Goal: Information Seeking & Learning: Learn about a topic

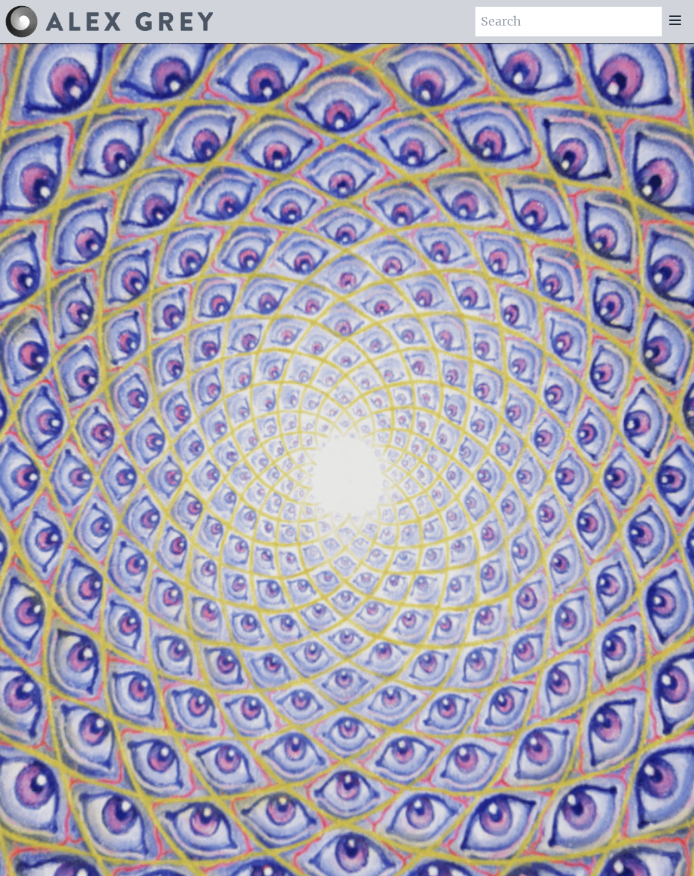
click at [682, 24] on icon at bounding box center [675, 20] width 16 height 16
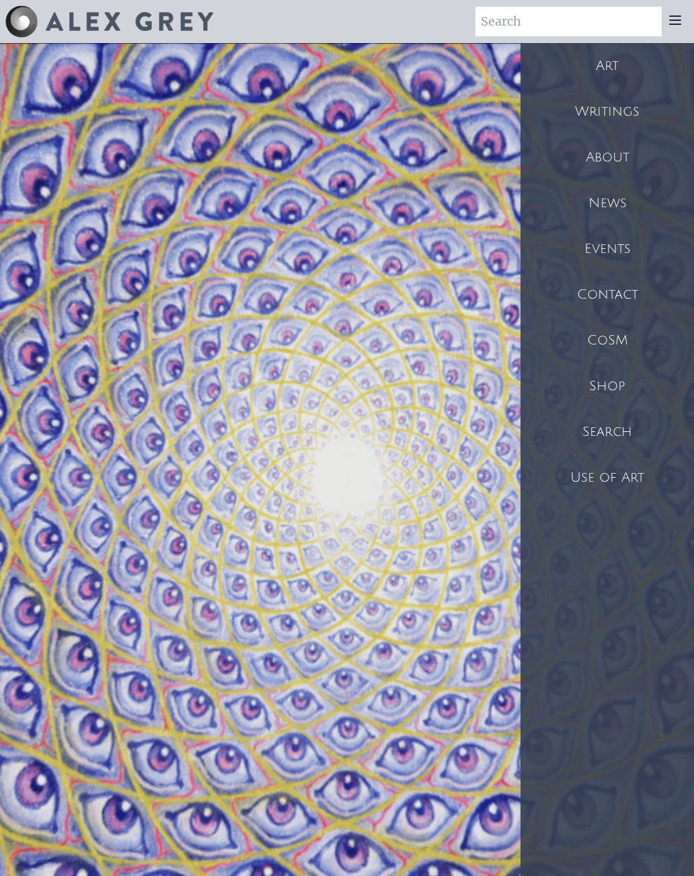
click at [613, 340] on div "CoSM" at bounding box center [606, 340] width 173 height 46
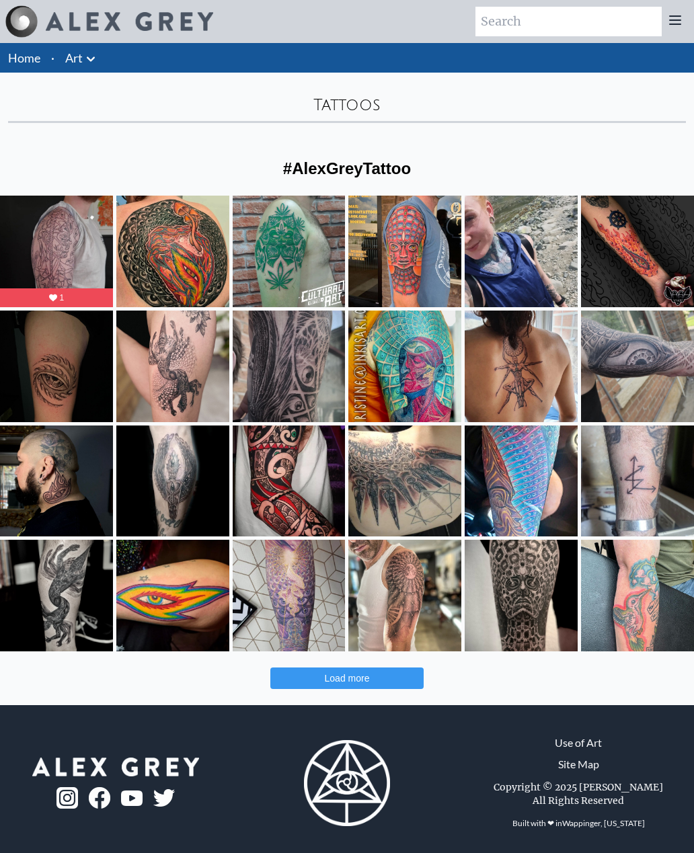
click at [70, 612] on div "The Great Turn by Alex Grey on the homie, thank you for trusting me with this i…" at bounding box center [56, 605] width 91 height 38
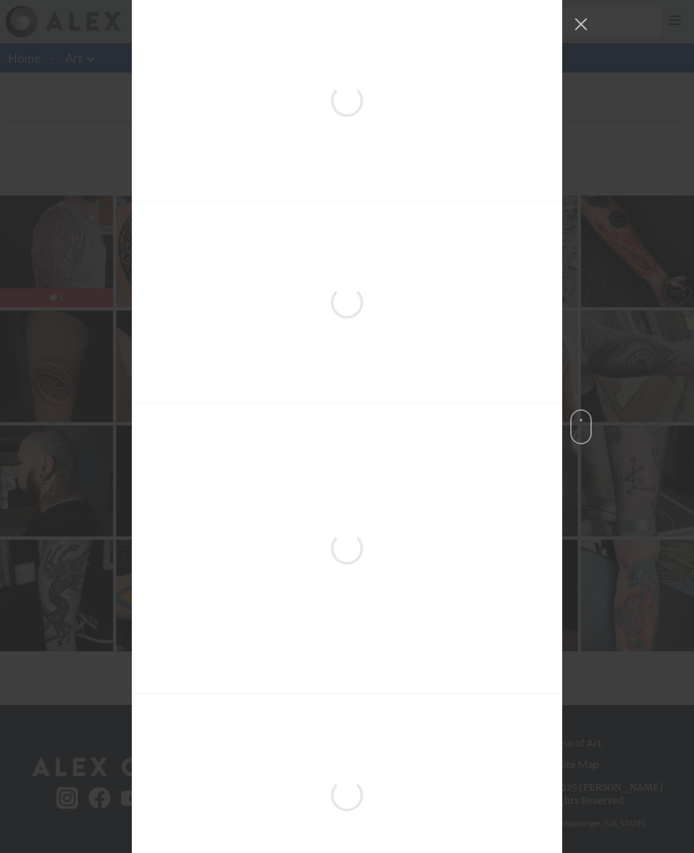
scroll to position [3721, 0]
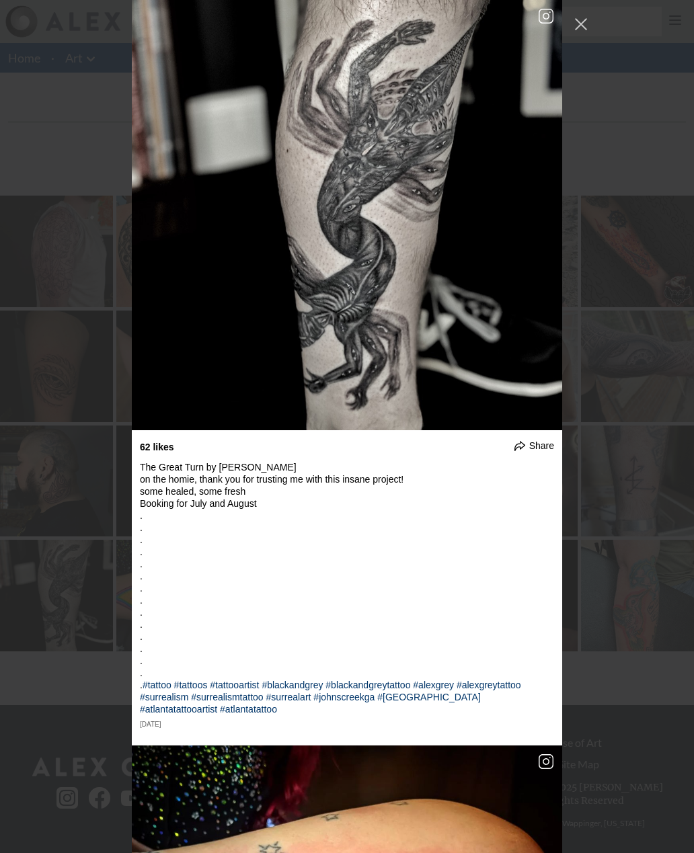
click at [590, 22] on button "Close Instagram Feed Popup" at bounding box center [581, 24] width 22 height 22
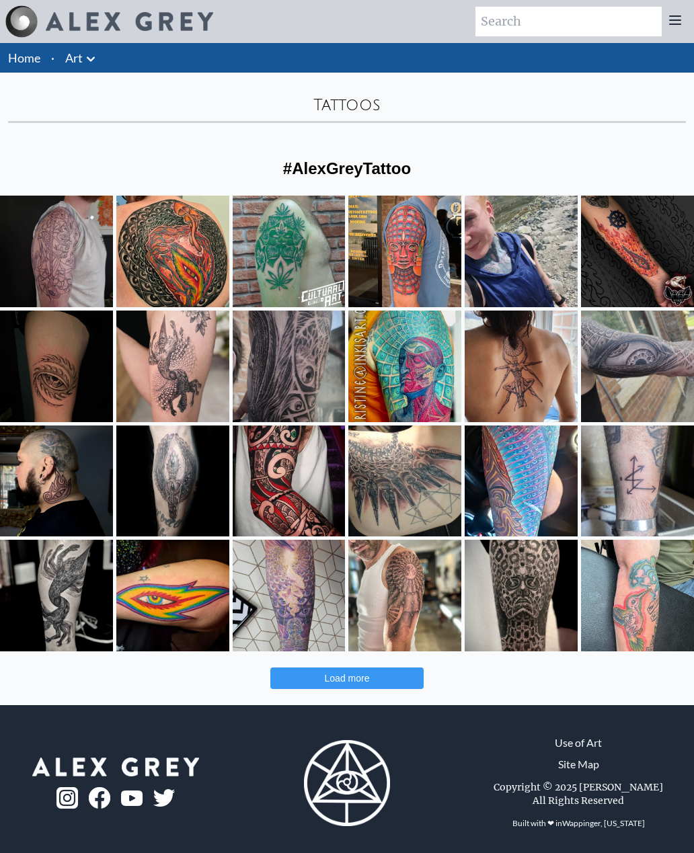
click at [180, 379] on div "Inspired by @alexgreycosm and @toolmusic ♥️ Thanks @baozaurus for the amazing i…" at bounding box center [172, 384] width 91 height 38
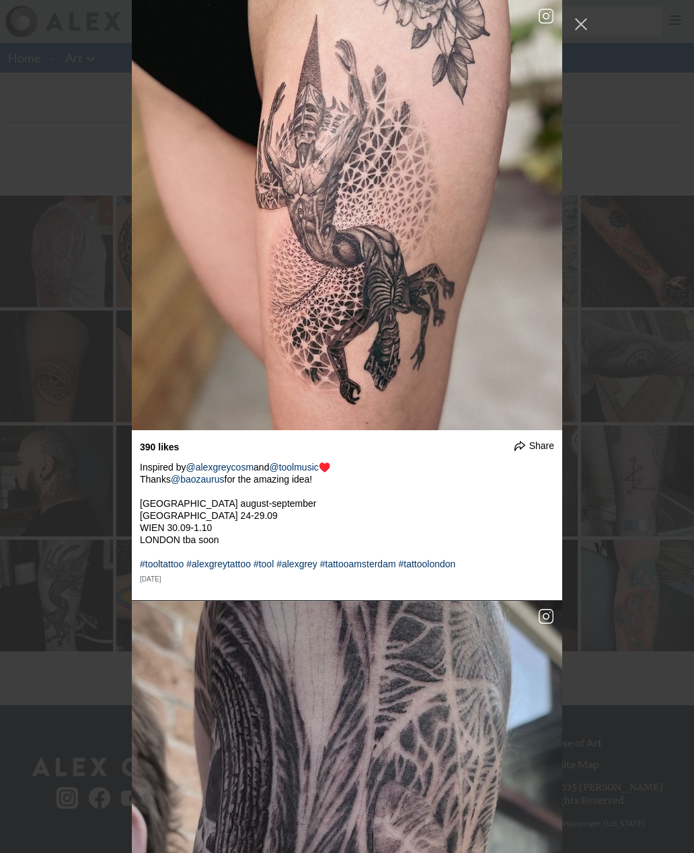
click at [589, 23] on button "Close Instagram Feed Popup" at bounding box center [581, 24] width 22 height 22
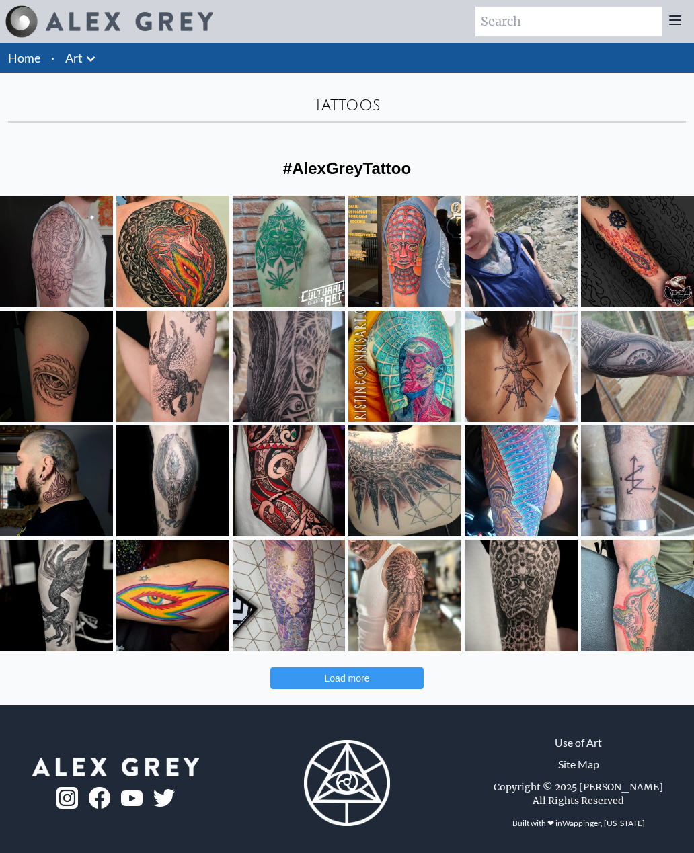
click at [656, 471] on div "Likes Count 15 Something Old Something New. Touched up an old one, and made a L…" at bounding box center [637, 482] width 91 height 62
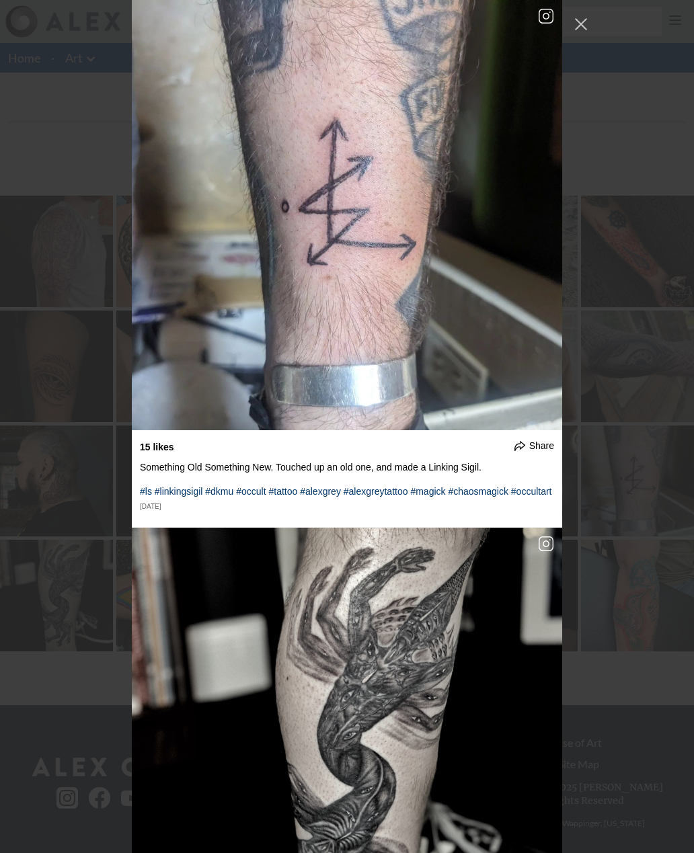
click at [592, 22] on div "undefined Share The start of something epic. I'm super excited to add the shadi…" at bounding box center [347, 426] width 694 height 853
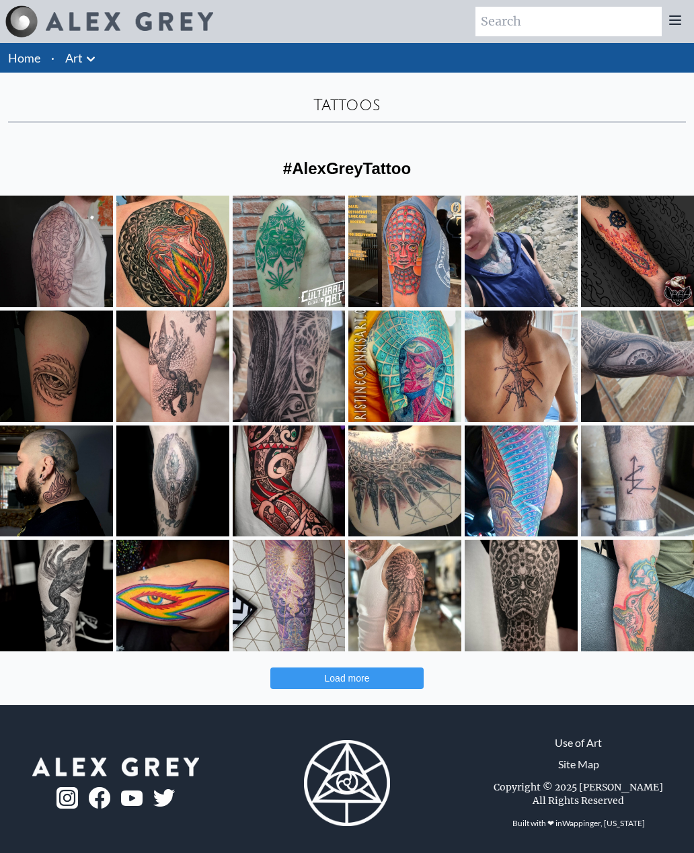
click at [61, 369] on div "Ojo de Alex Grey que tatuamos con mucho gusto para @pauugh.art Pídanme más proy…" at bounding box center [56, 384] width 91 height 38
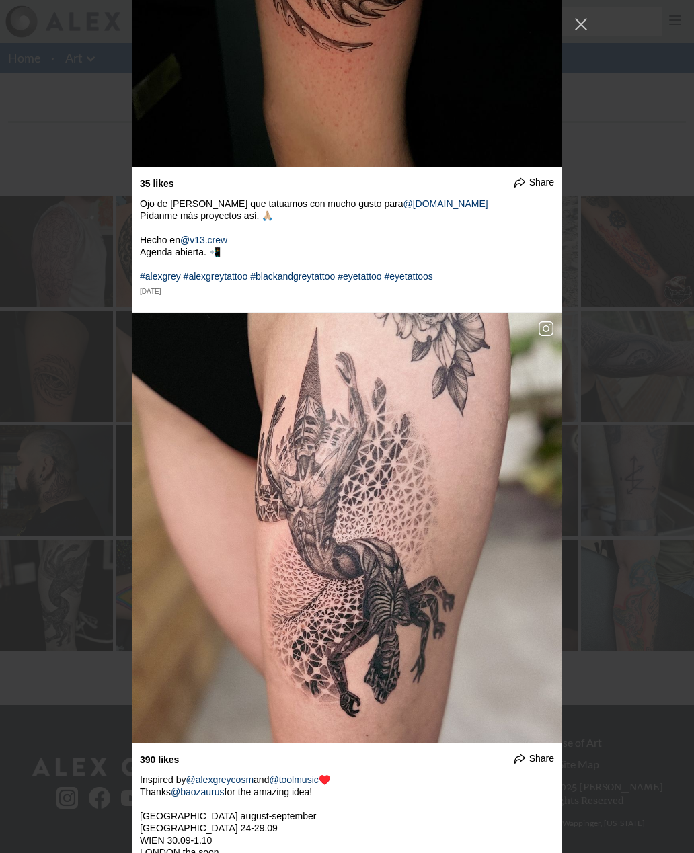
scroll to position [1678, 0]
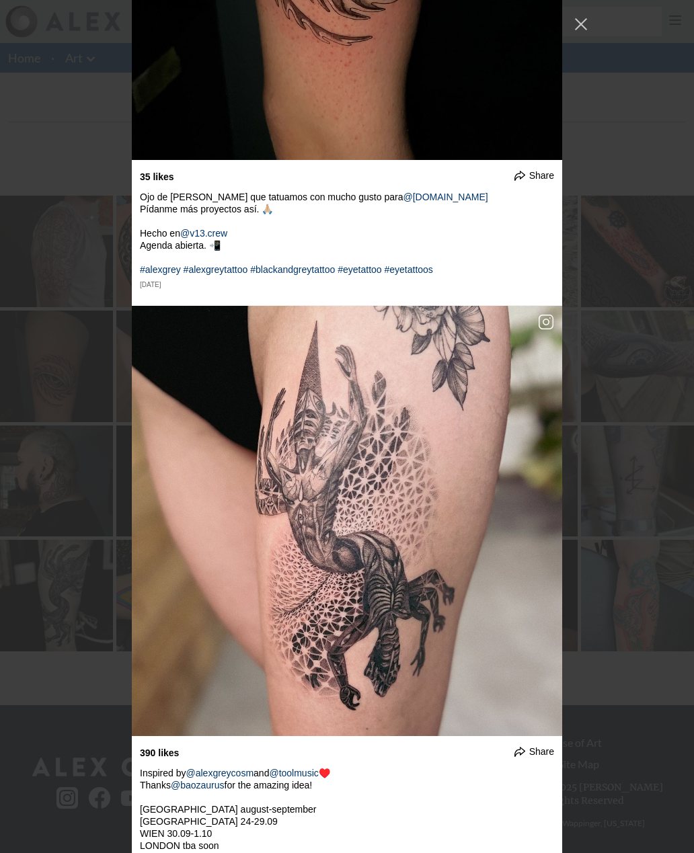
click at [590, 24] on button "Close Instagram Feed Popup" at bounding box center [581, 24] width 22 height 22
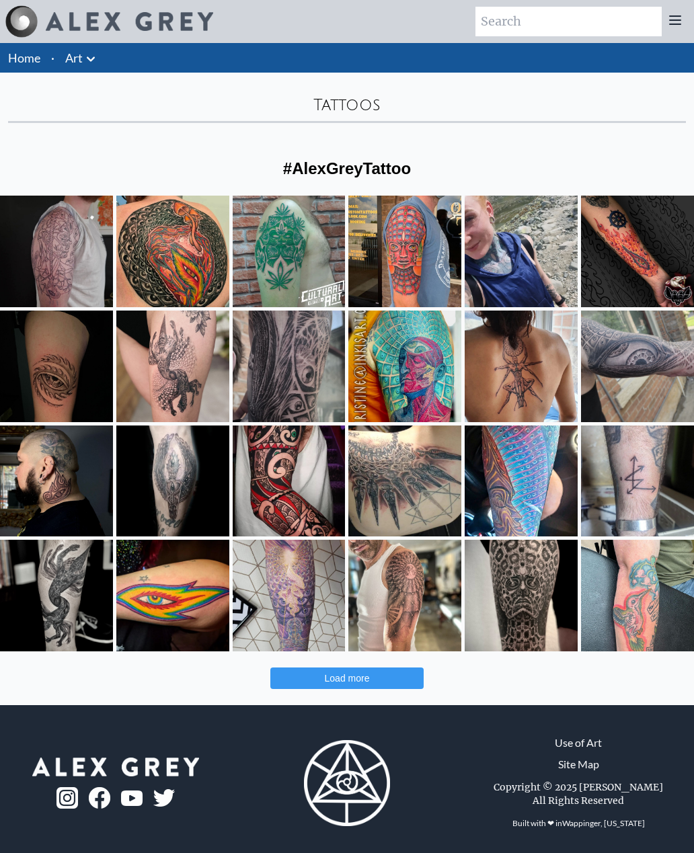
click at [65, 384] on div "Ojo de Alex Grey que tatuamos con mucho gusto para @pauugh.art Pídanme más proy…" at bounding box center [56, 384] width 91 height 38
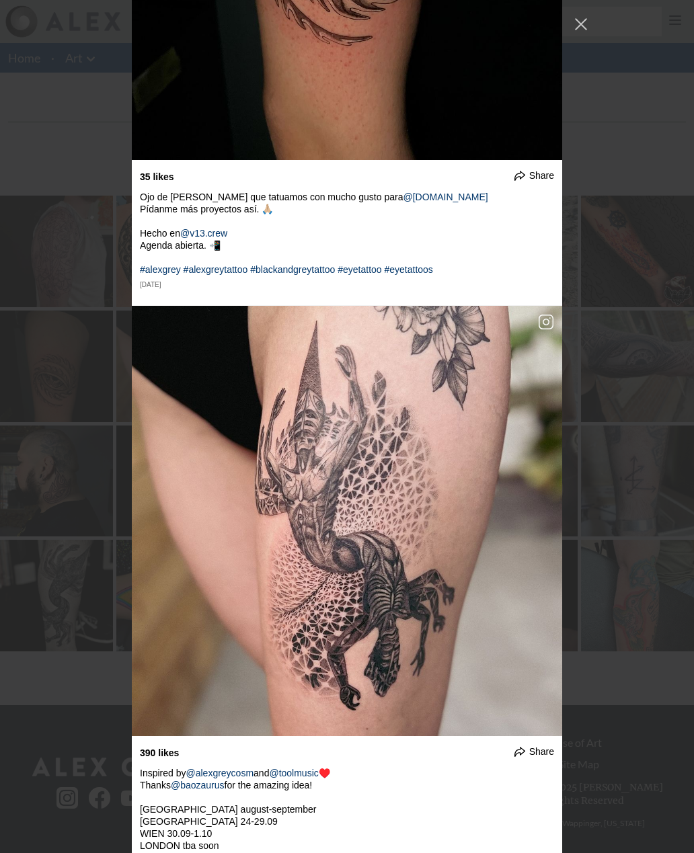
scroll to position [1300, 0]
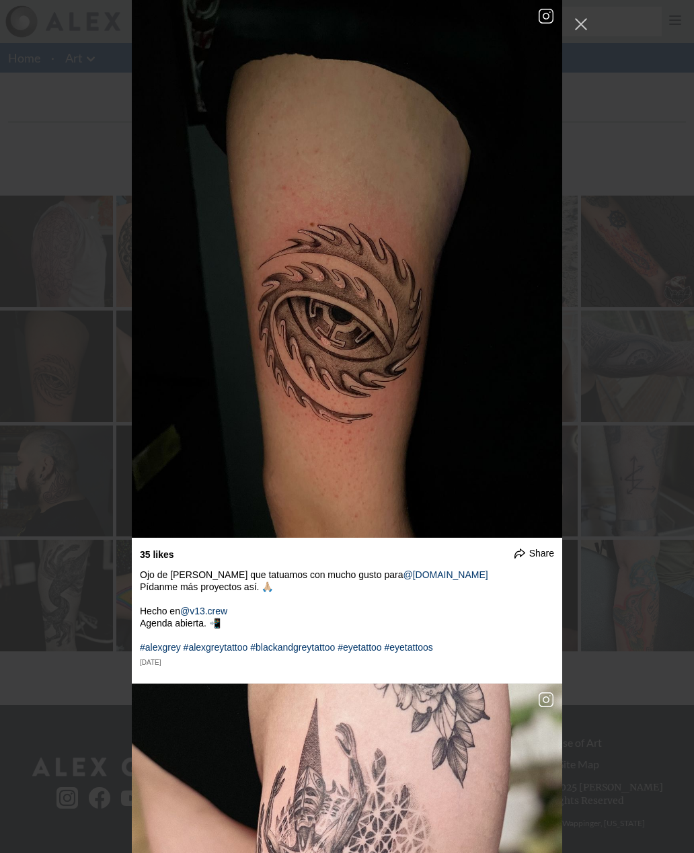
click at [588, 24] on button "Close Instagram Feed Popup" at bounding box center [581, 24] width 22 height 22
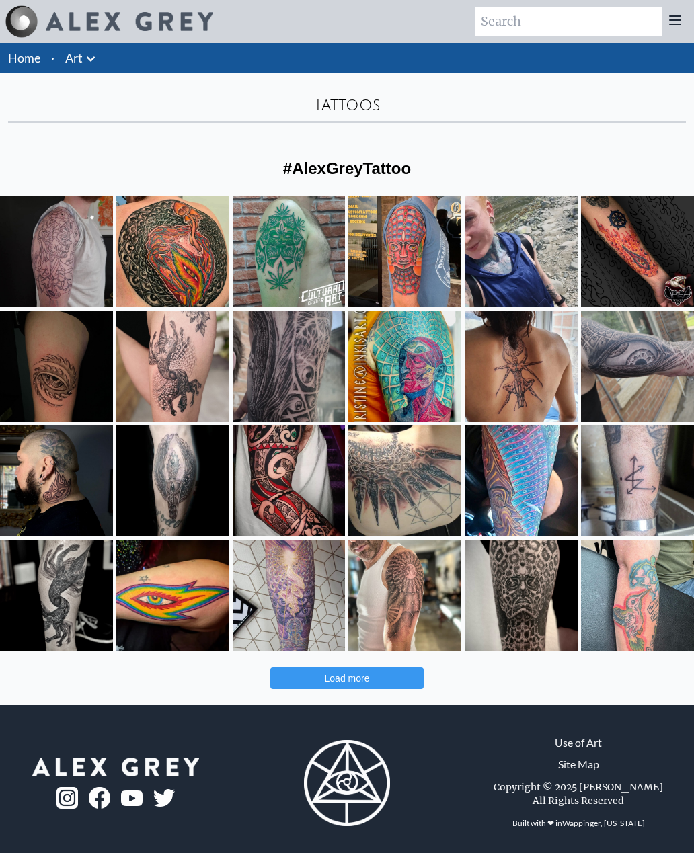
click at [93, 63] on icon at bounding box center [91, 59] width 16 height 16
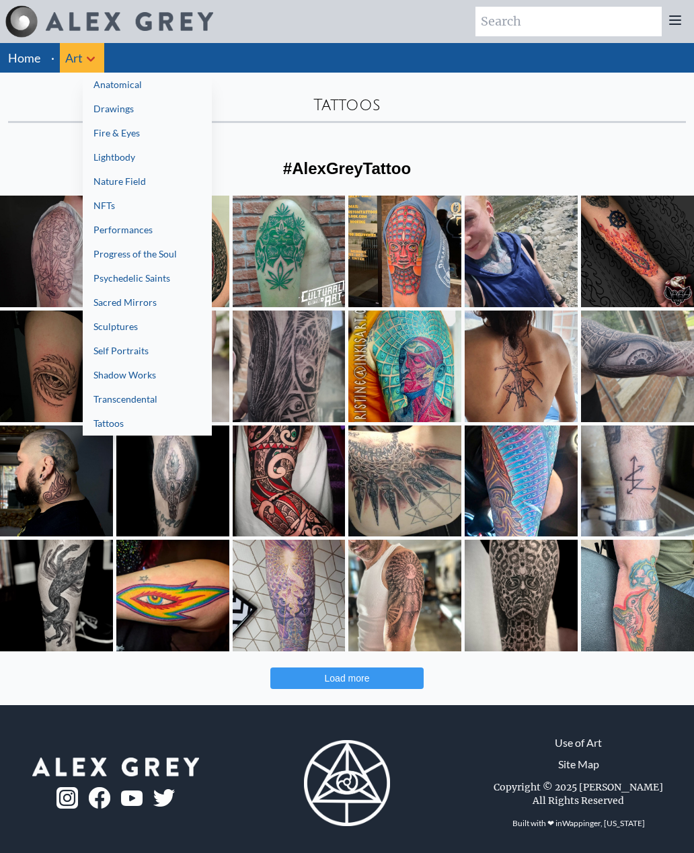
click at [130, 111] on link "Drawings" at bounding box center [147, 109] width 129 height 24
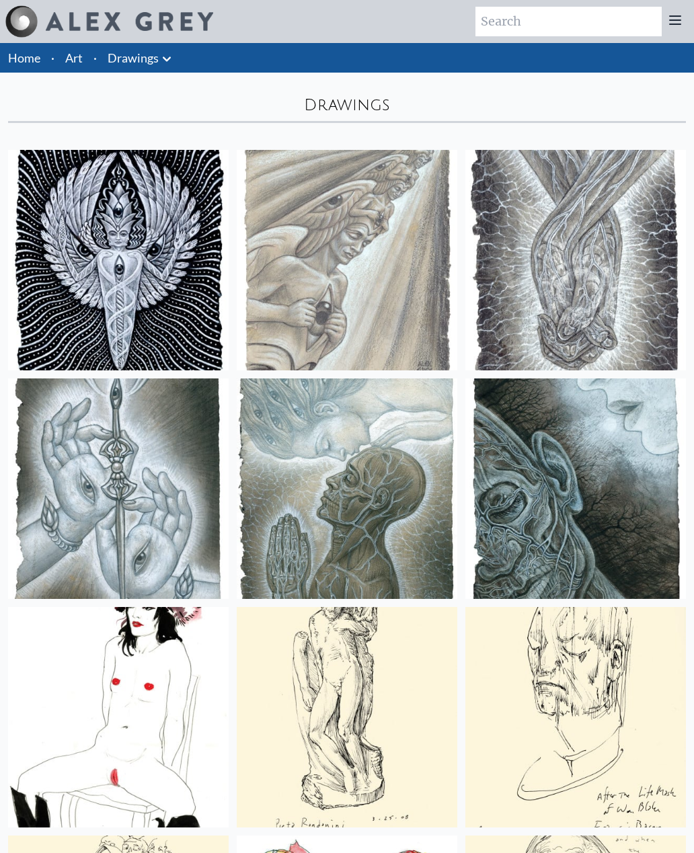
click at [28, 63] on link "Home" at bounding box center [24, 57] width 32 height 15
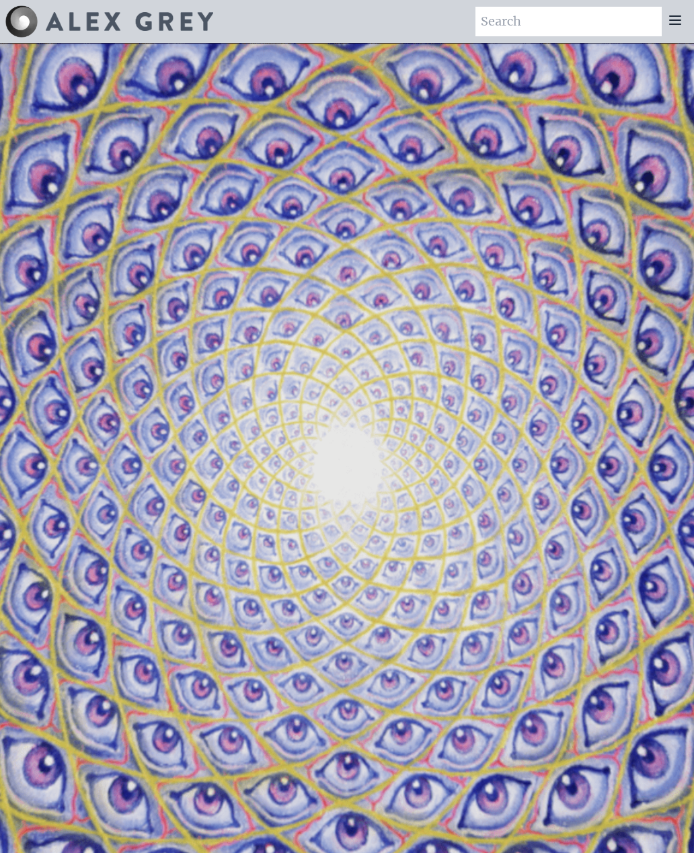
click at [681, 20] on icon at bounding box center [675, 20] width 11 height 8
click at [678, 21] on icon at bounding box center [675, 20] width 11 height 8
click at [682, 19] on icon at bounding box center [675, 20] width 16 height 16
click at [97, 29] on img at bounding box center [129, 21] width 167 height 19
click at [682, 23] on icon at bounding box center [675, 20] width 16 height 16
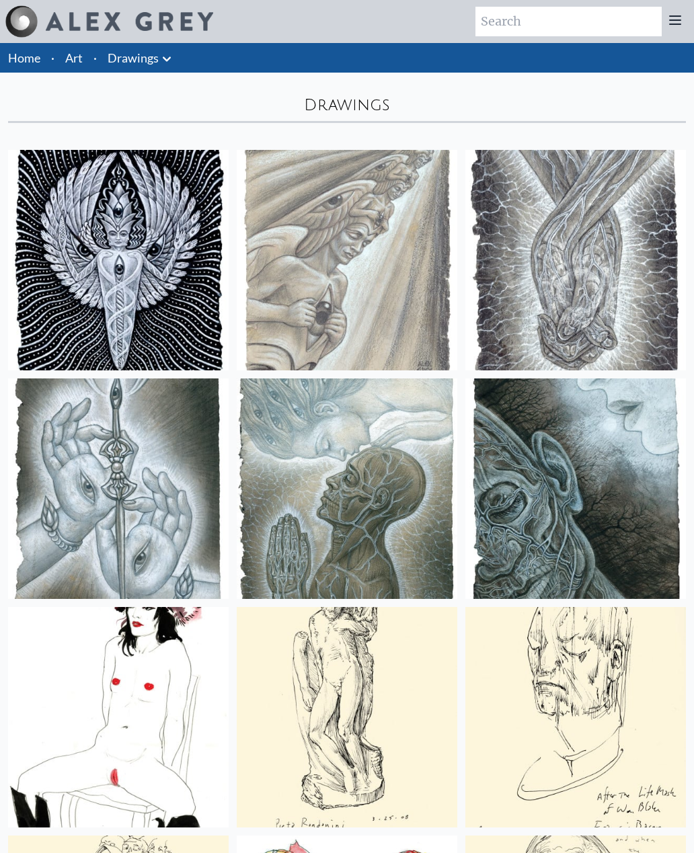
click at [157, 59] on link "Drawings" at bounding box center [133, 57] width 51 height 19
click at [169, 61] on icon at bounding box center [167, 59] width 16 height 16
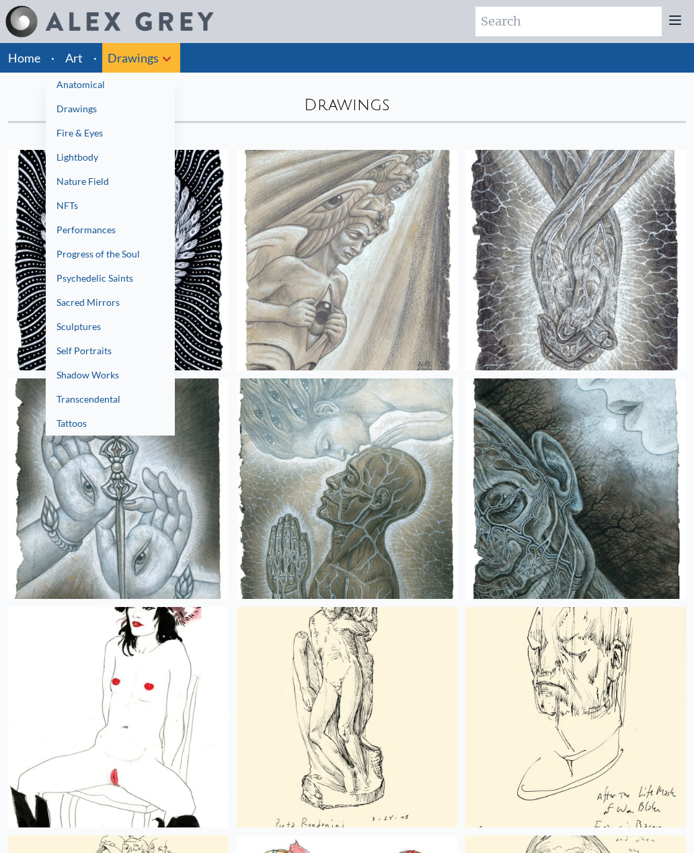
click at [96, 138] on link "Fire & Eyes" at bounding box center [110, 133] width 129 height 24
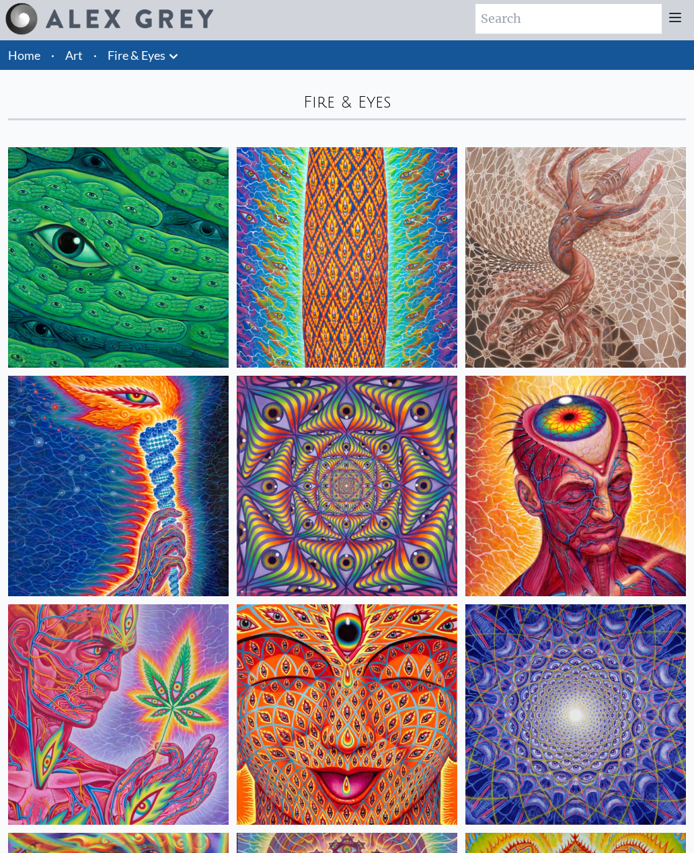
scroll to position [2, 0]
click at [624, 305] on img at bounding box center [575, 258] width 221 height 221
click at [165, 59] on link "Fire & Eyes" at bounding box center [137, 55] width 58 height 19
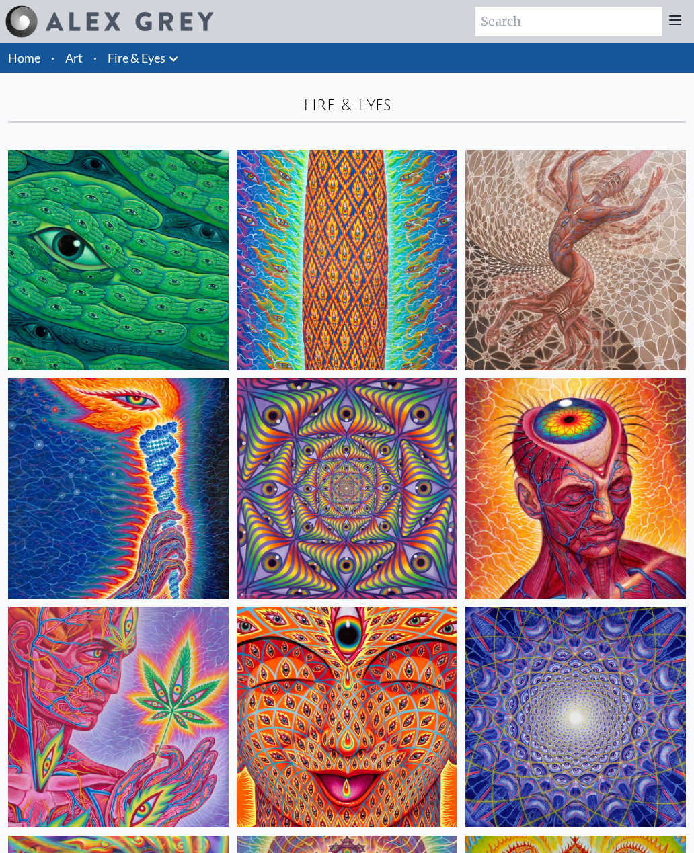
click at [182, 61] on icon at bounding box center [173, 59] width 16 height 16
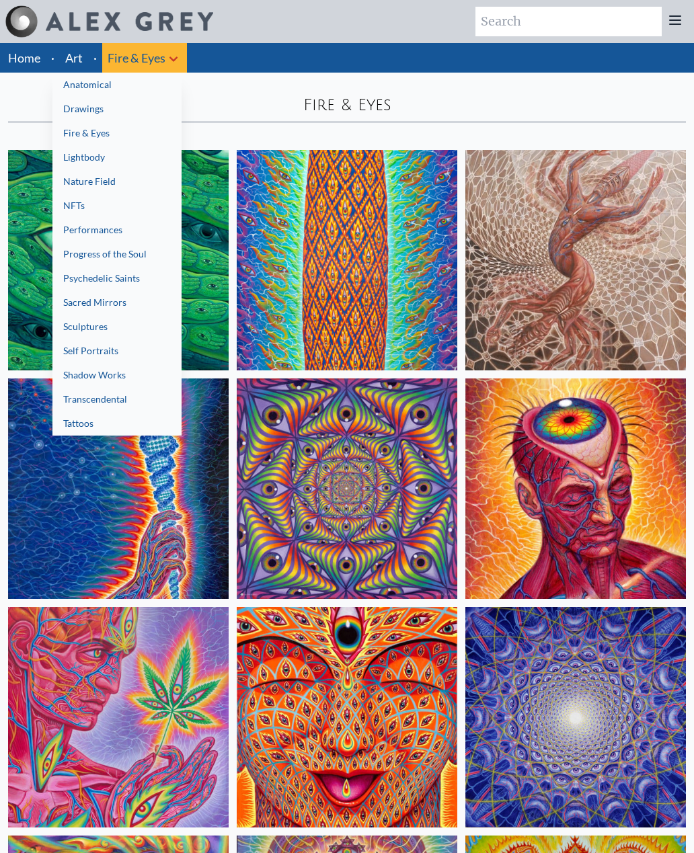
click at [114, 401] on link "Transcendental" at bounding box center [116, 399] width 129 height 24
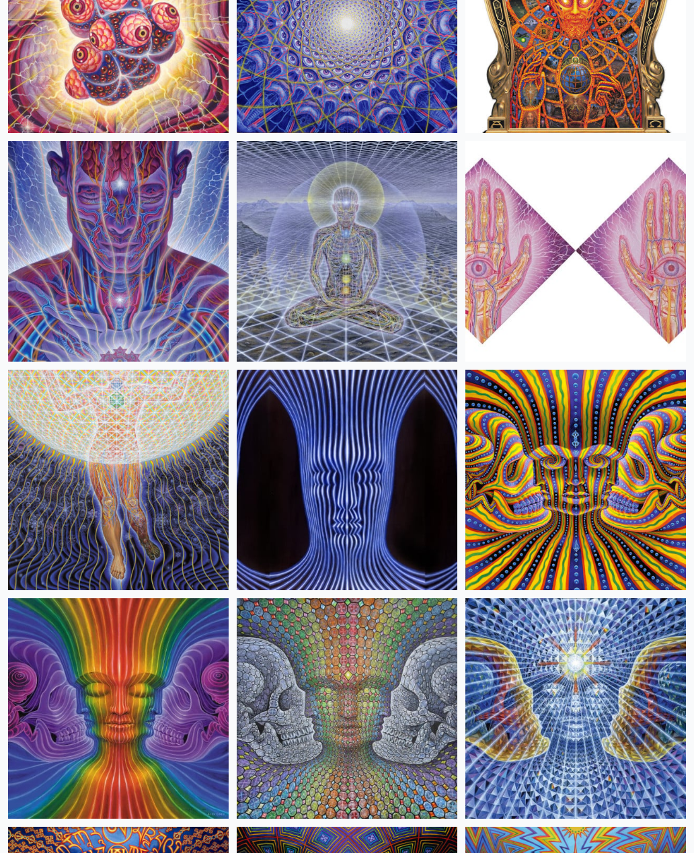
scroll to position [1140, 0]
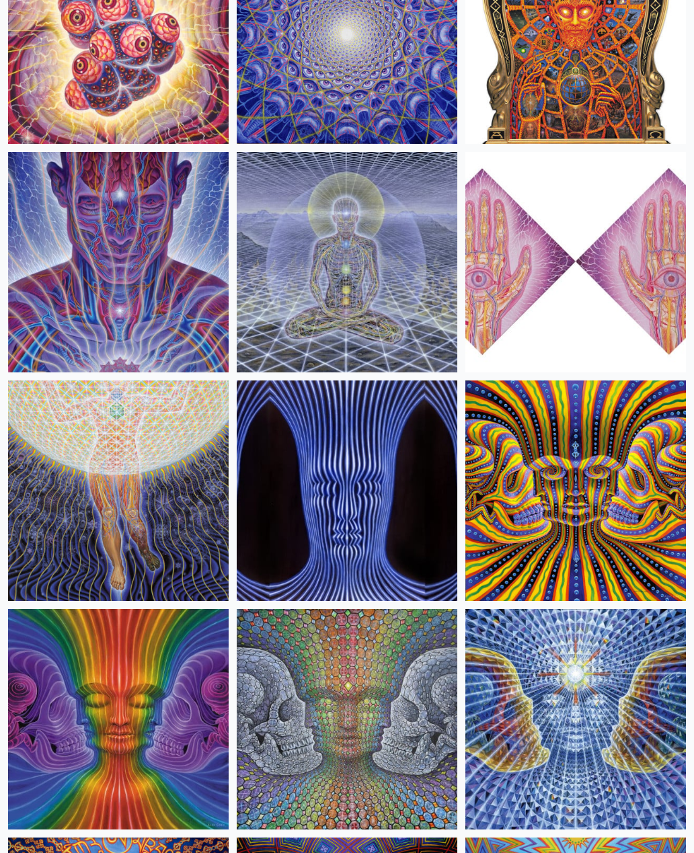
click at [383, 518] on img at bounding box center [347, 491] width 221 height 221
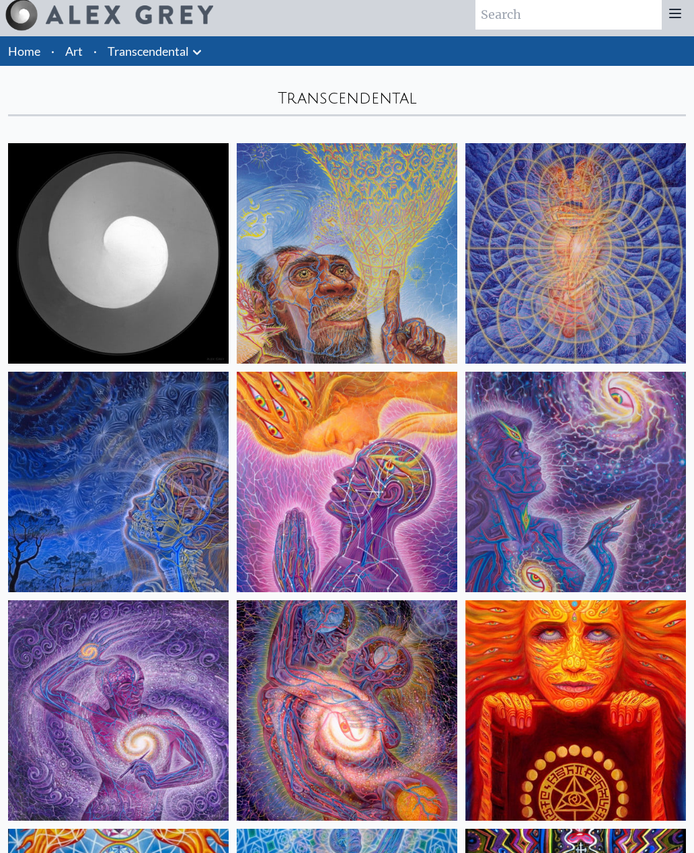
scroll to position [0, 0]
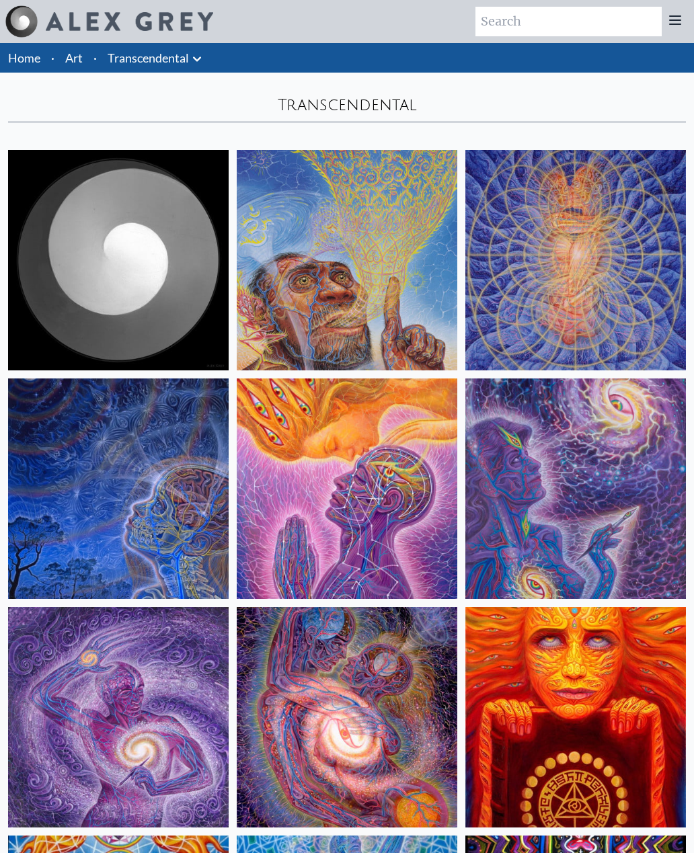
click at [202, 62] on icon at bounding box center [197, 59] width 16 height 16
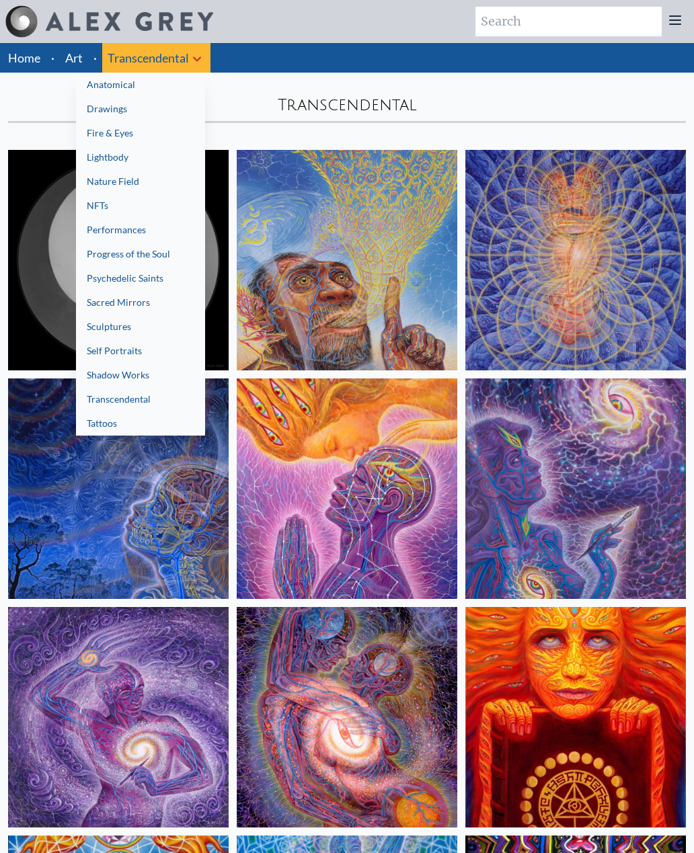
click at [136, 377] on link "Shadow Works" at bounding box center [140, 375] width 129 height 24
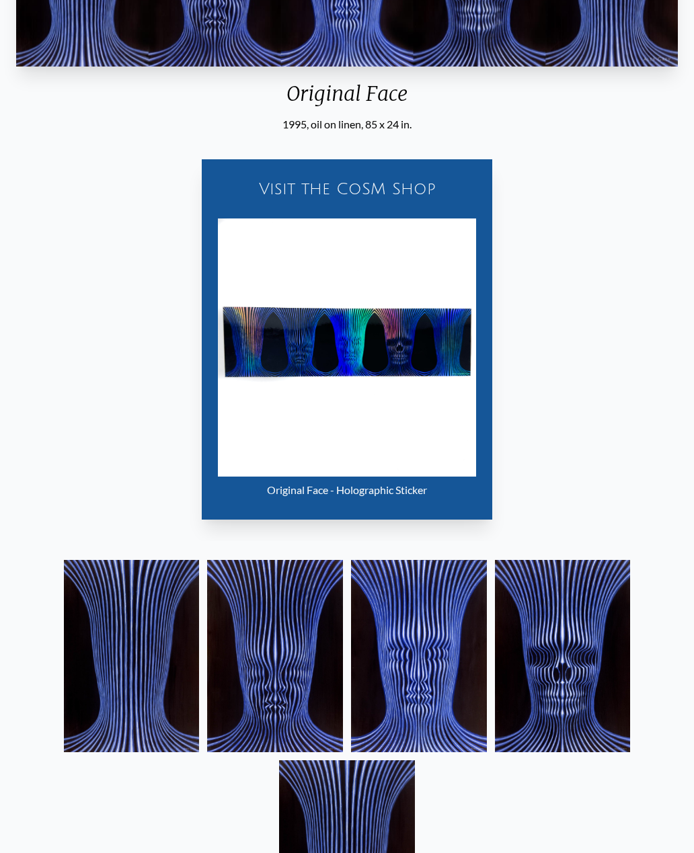
scroll to position [223, 0]
click at [574, 662] on img at bounding box center [563, 657] width 136 height 192
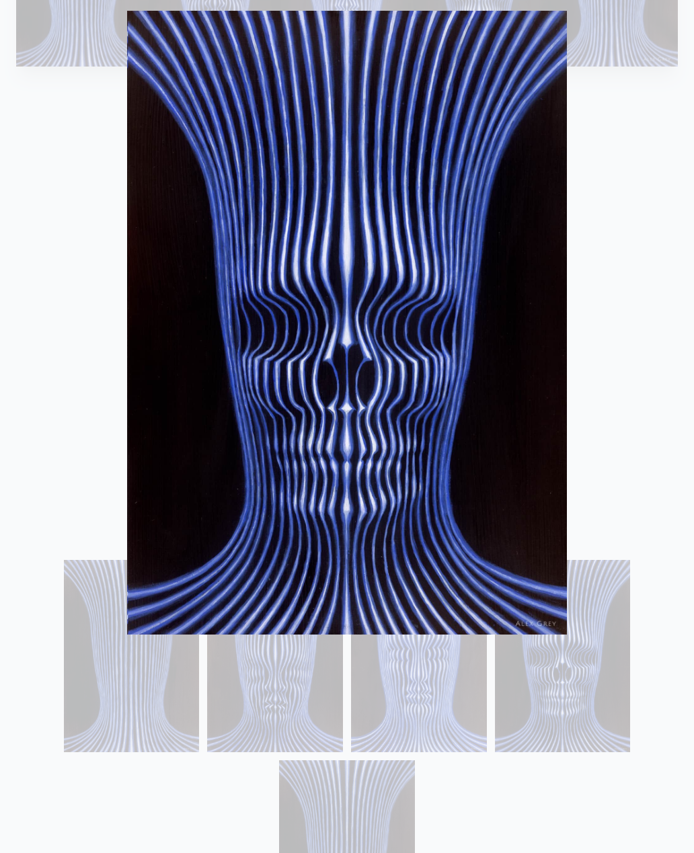
click at [647, 423] on div at bounding box center [347, 426] width 694 height 853
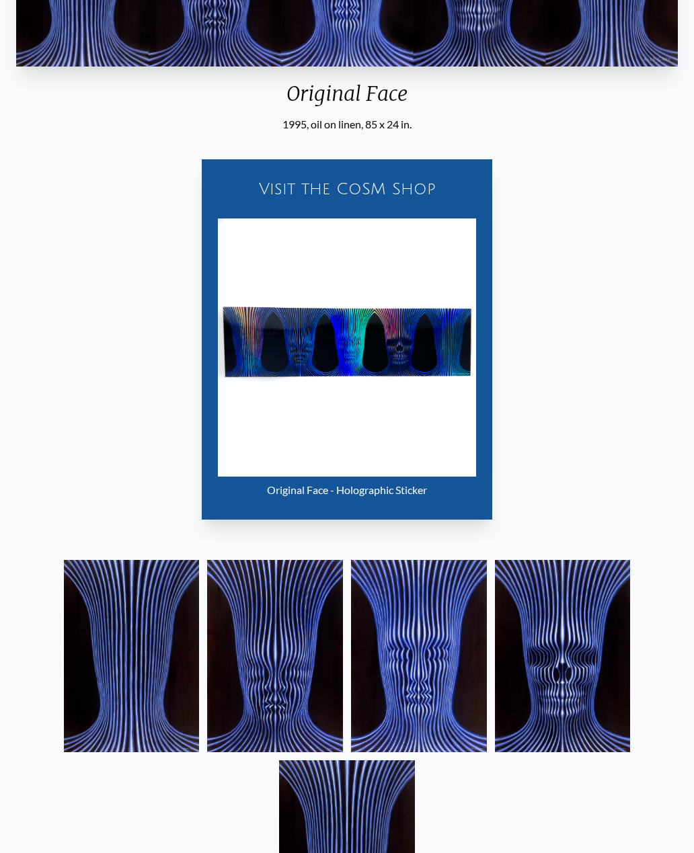
click at [449, 668] on img at bounding box center [419, 656] width 136 height 192
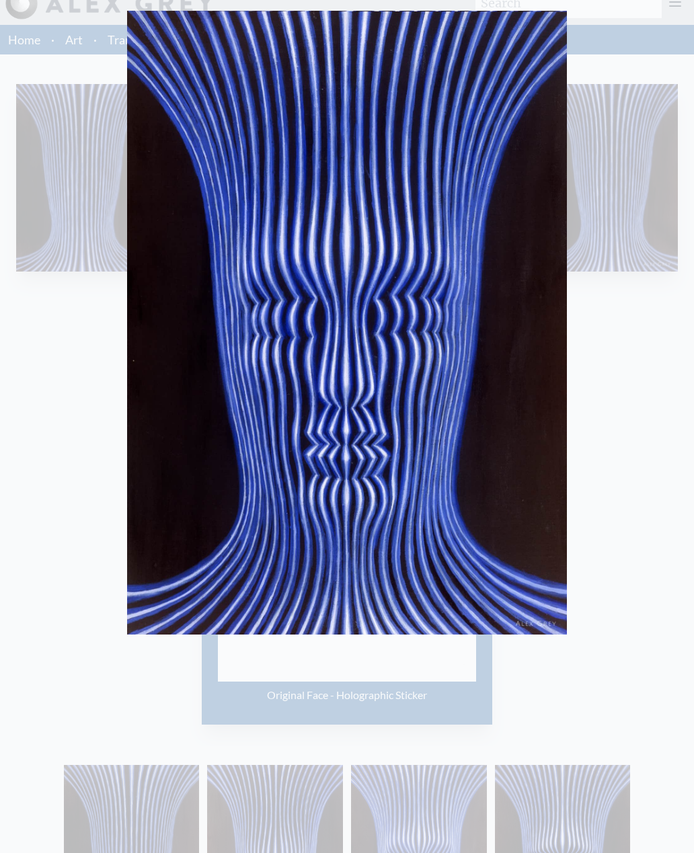
scroll to position [0, 0]
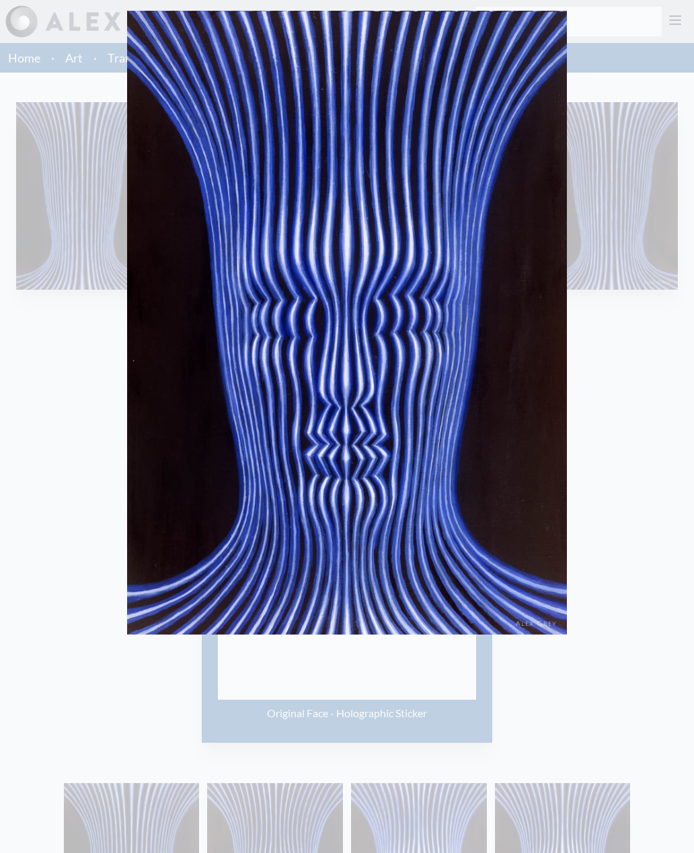
click at [83, 379] on div at bounding box center [347, 426] width 694 height 853
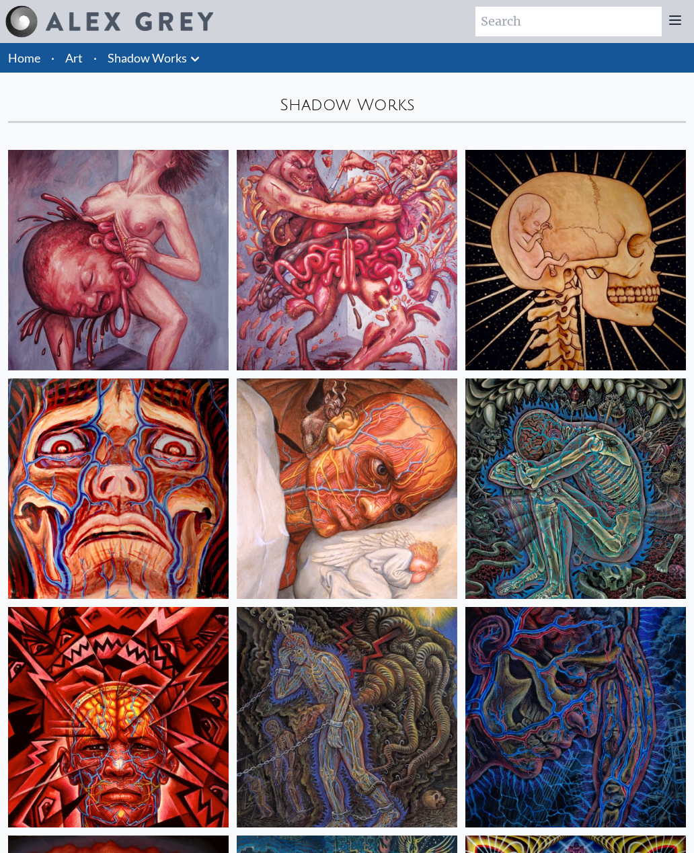
click at [200, 61] on icon at bounding box center [195, 59] width 16 height 16
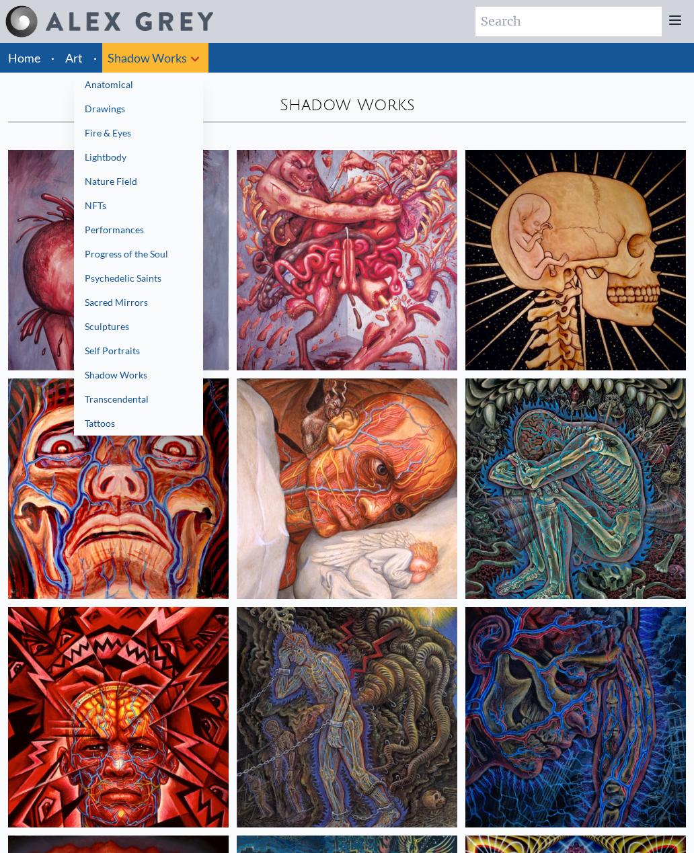
click at [113, 332] on link "Sculptures" at bounding box center [138, 327] width 129 height 24
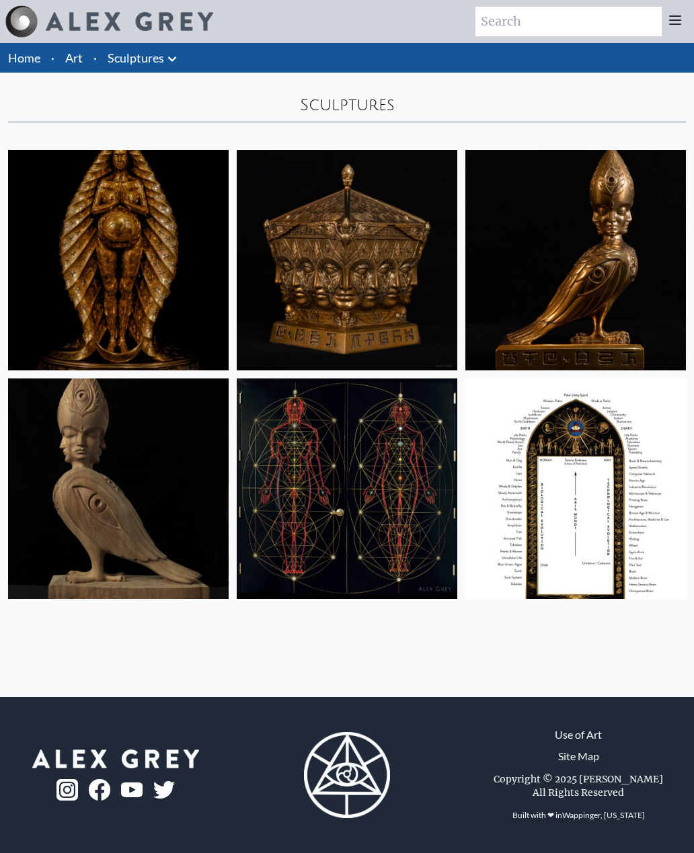
click at [178, 63] on icon at bounding box center [172, 59] width 16 height 16
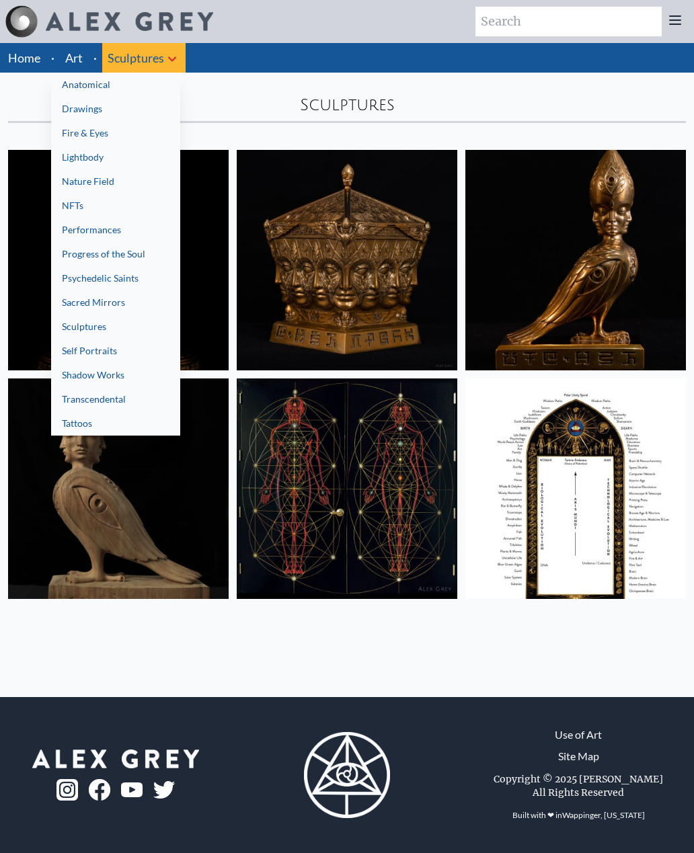
click at [132, 282] on link "Psychedelic Saints" at bounding box center [115, 278] width 129 height 24
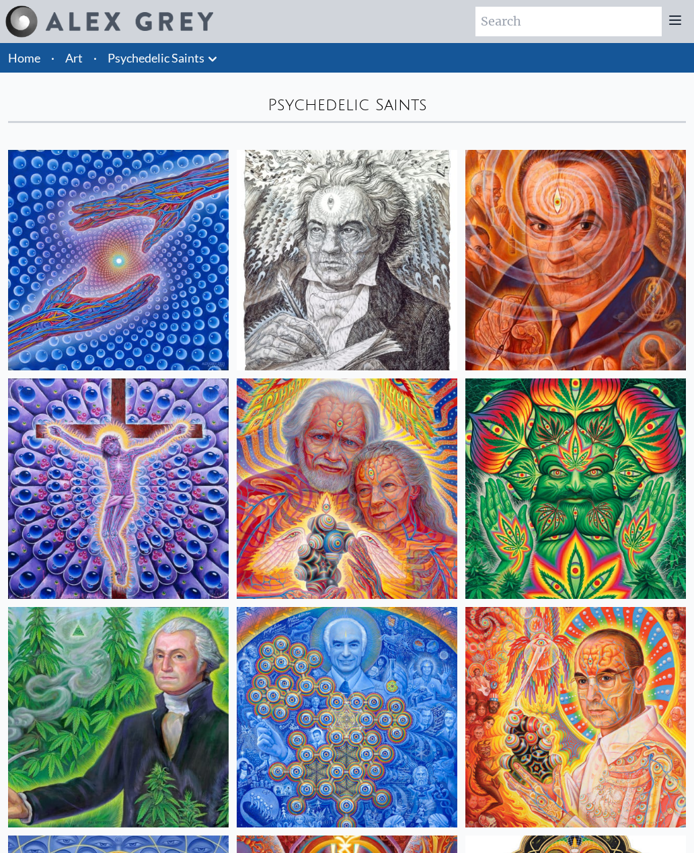
click at [219, 58] on icon at bounding box center [212, 59] width 16 height 16
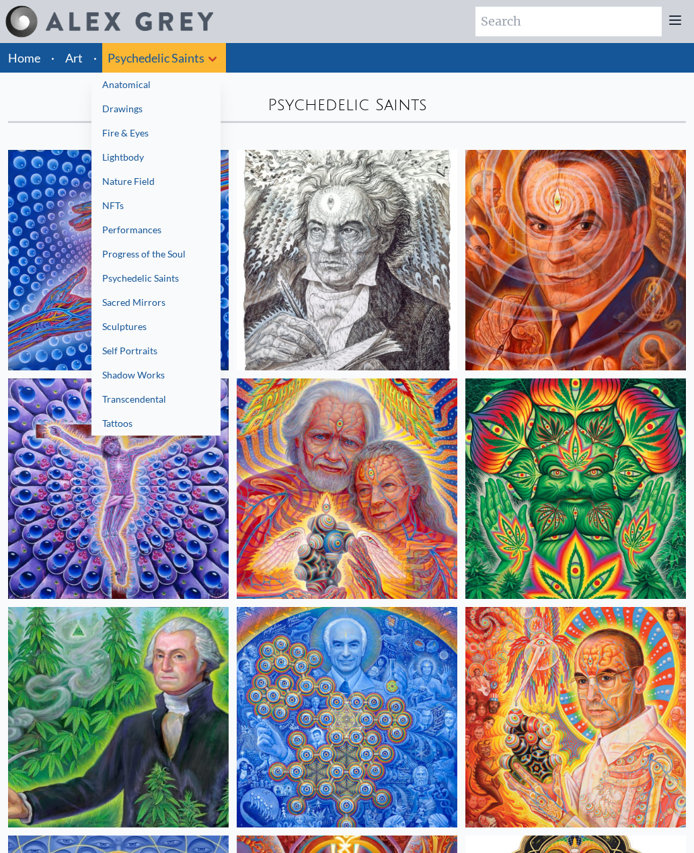
click at [173, 90] on link "Anatomical" at bounding box center [155, 85] width 129 height 24
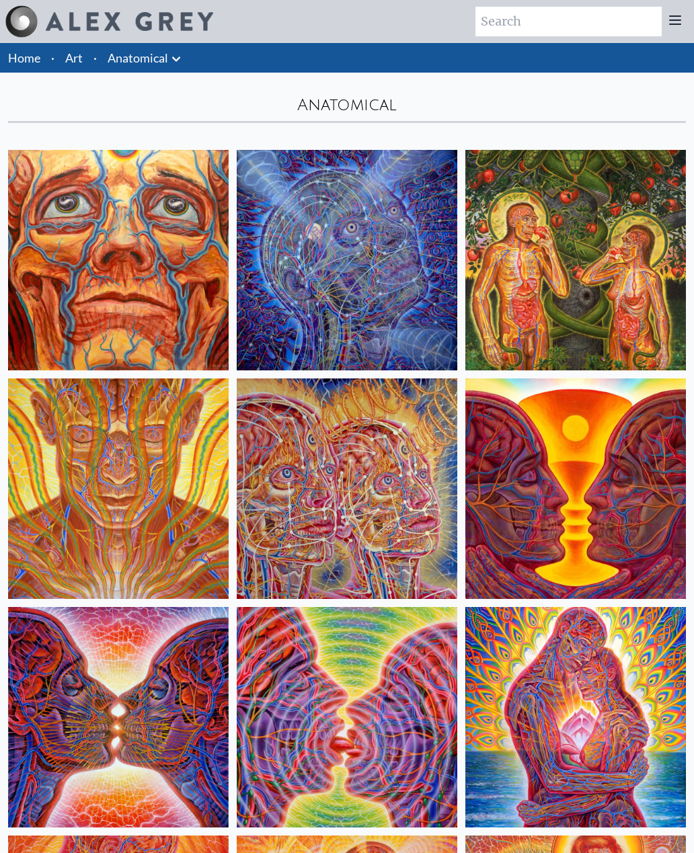
click at [181, 60] on icon at bounding box center [176, 59] width 16 height 16
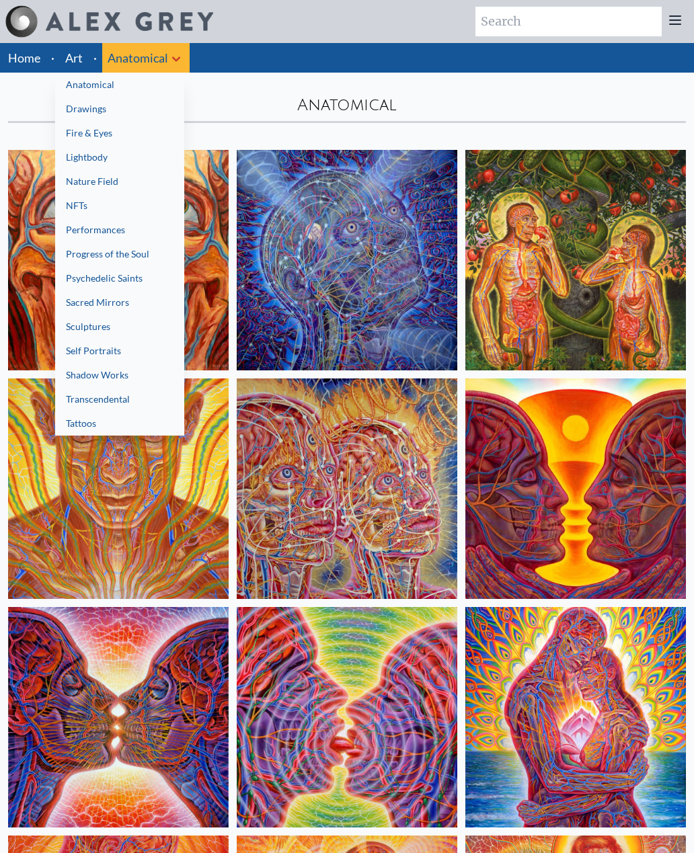
click at [106, 162] on link "Lightbody" at bounding box center [119, 157] width 129 height 24
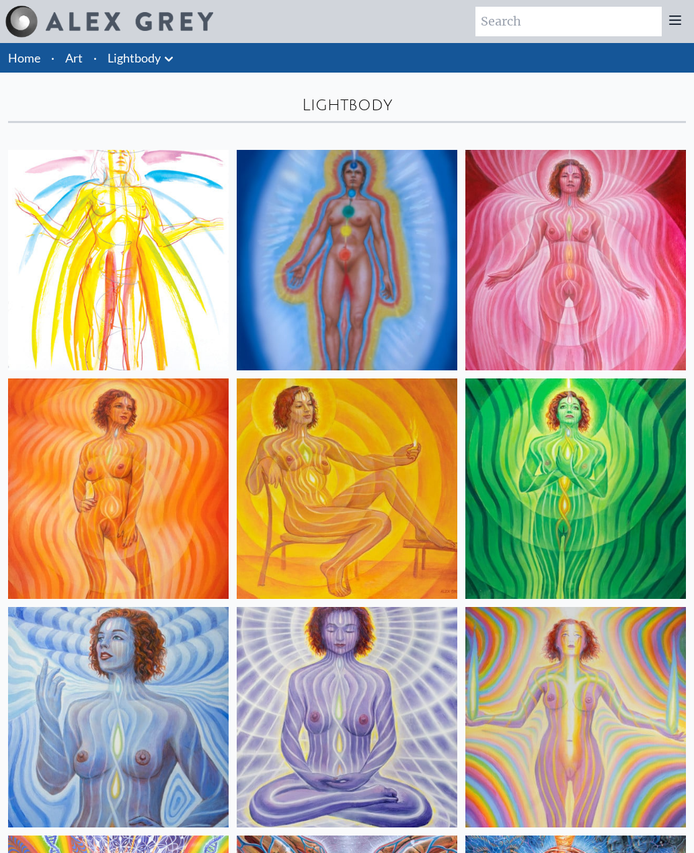
click at [173, 63] on icon at bounding box center [169, 59] width 16 height 16
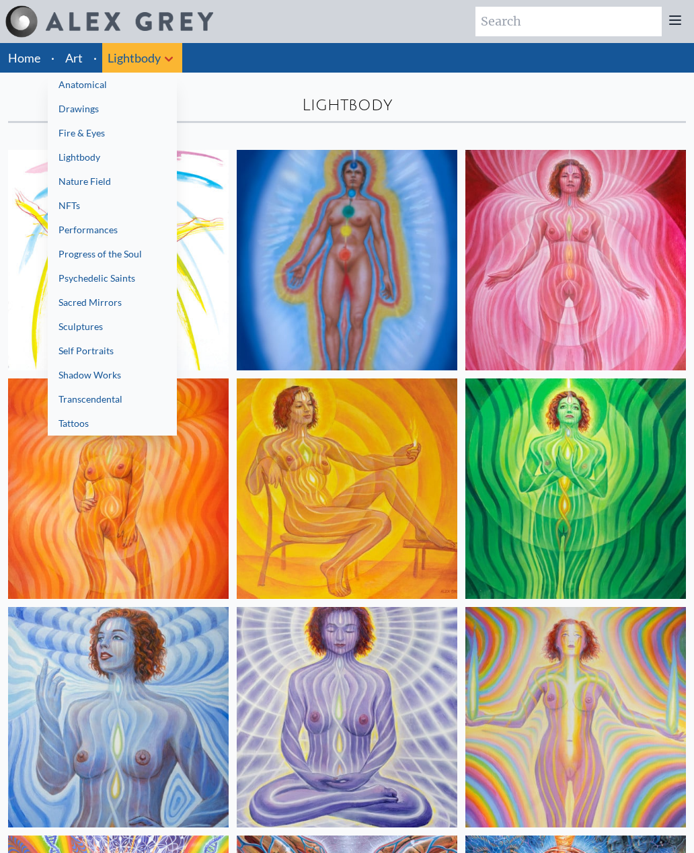
click at [108, 185] on link "Nature Field" at bounding box center [112, 181] width 129 height 24
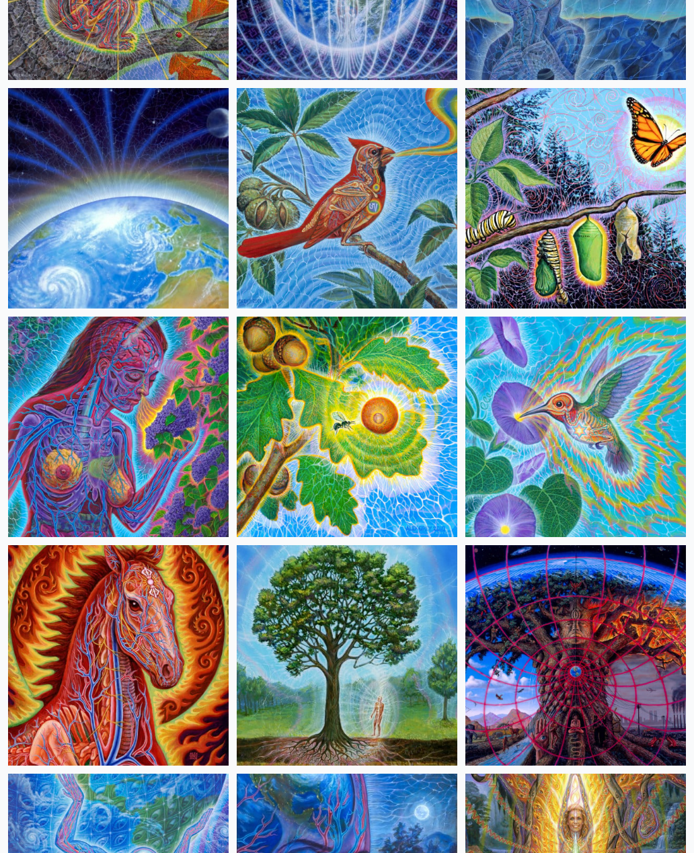
scroll to position [534, 0]
